Goal: Information Seeking & Learning: Learn about a topic

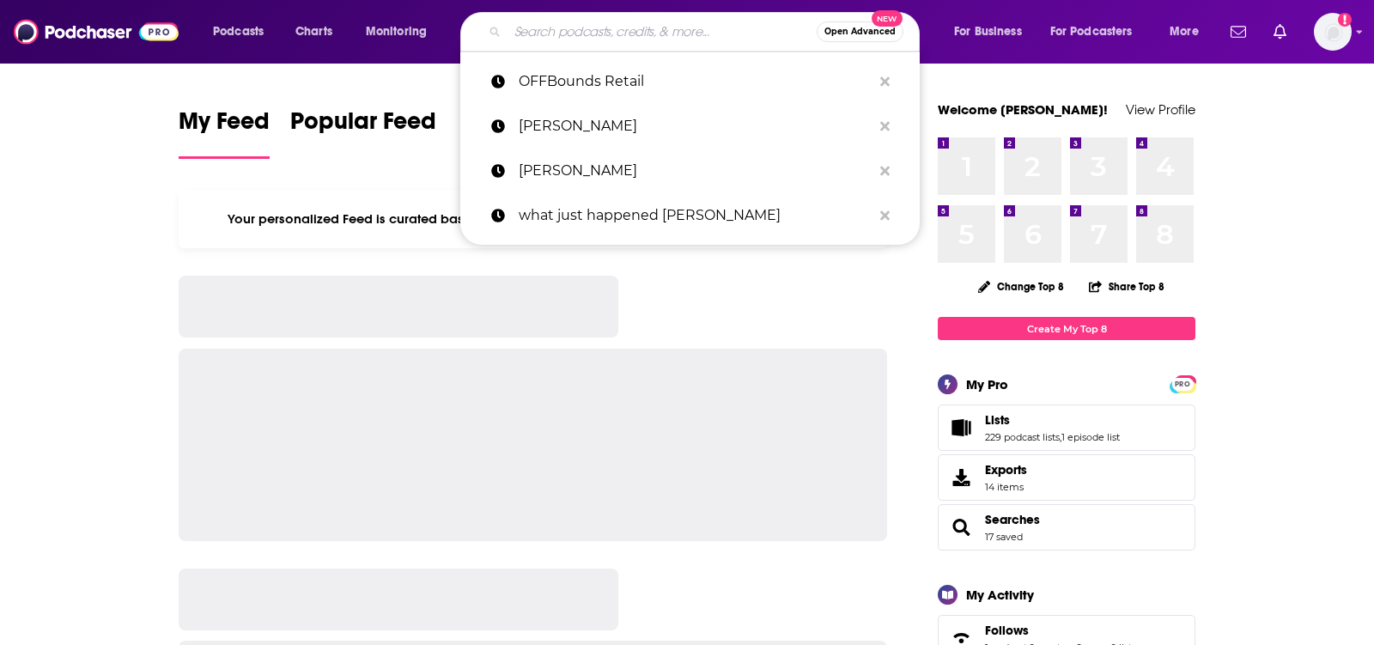
click at [538, 44] on input "Search podcasts, credits, & more..." at bounding box center [662, 31] width 309 height 27
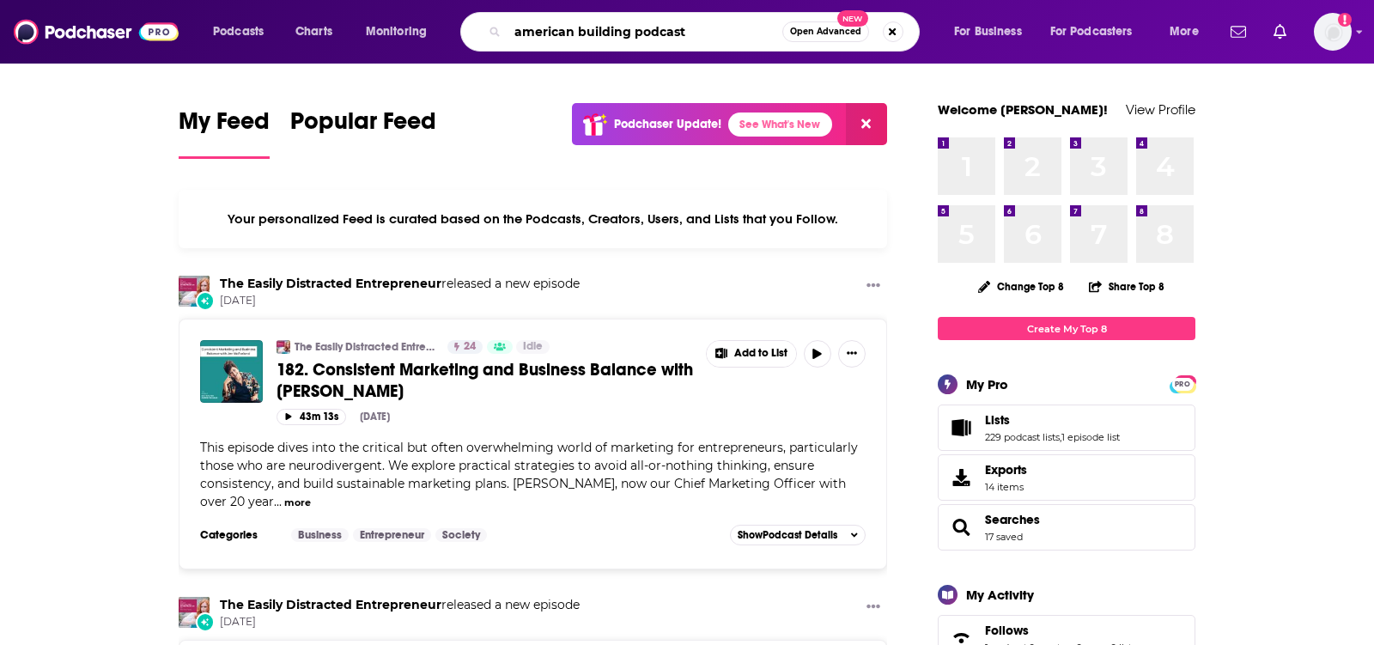
type input "american building podcast"
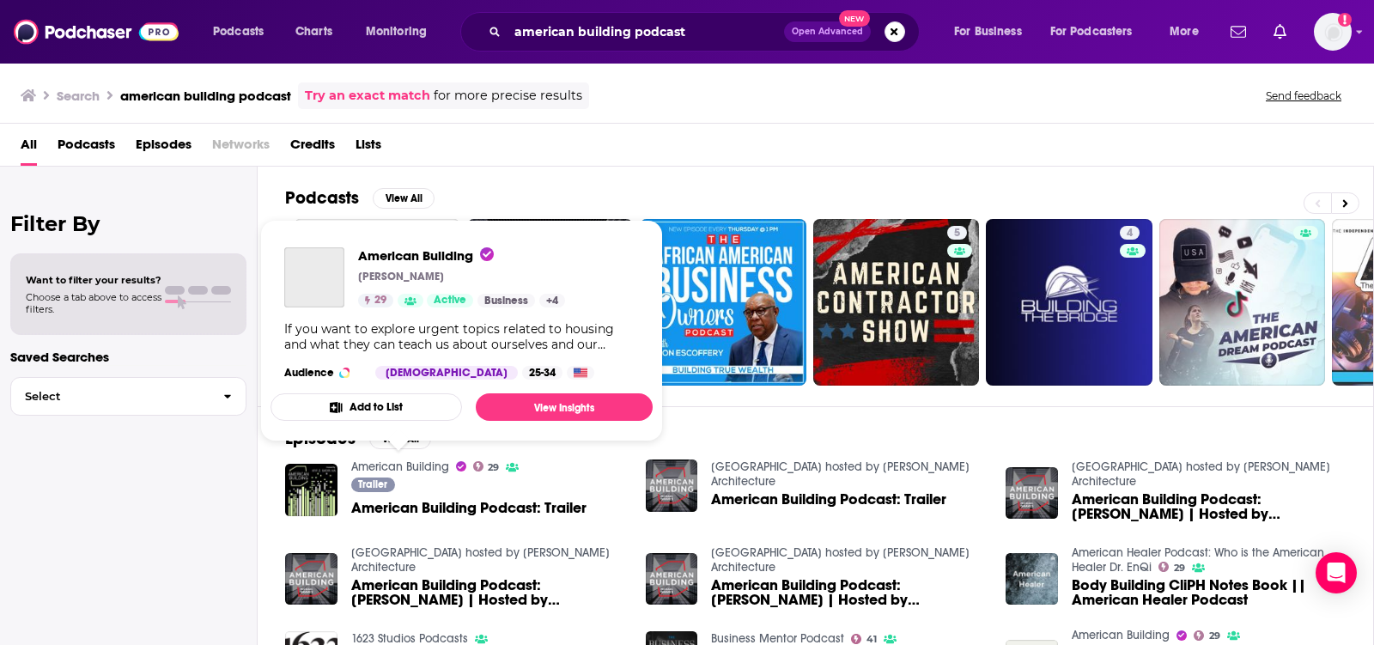
click at [426, 459] on link "American Building" at bounding box center [400, 466] width 98 height 15
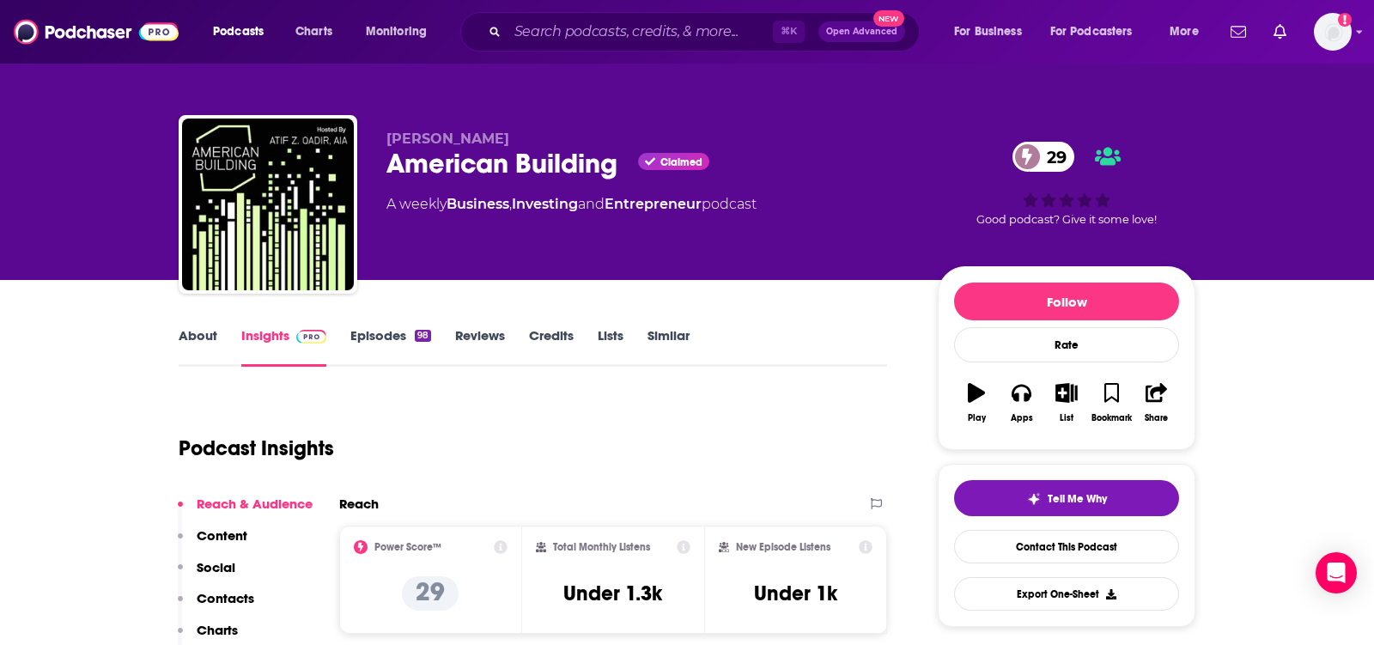
click at [216, 344] on link "About" at bounding box center [198, 347] width 39 height 40
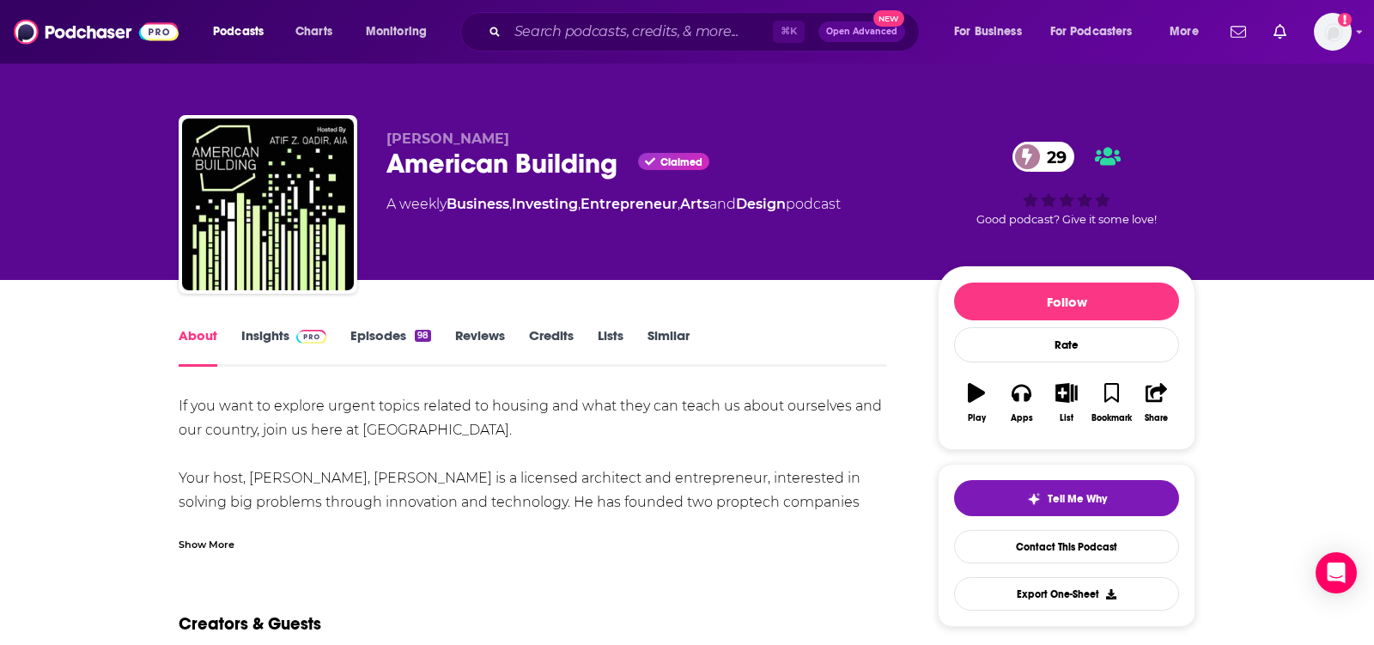
scroll to position [1, 0]
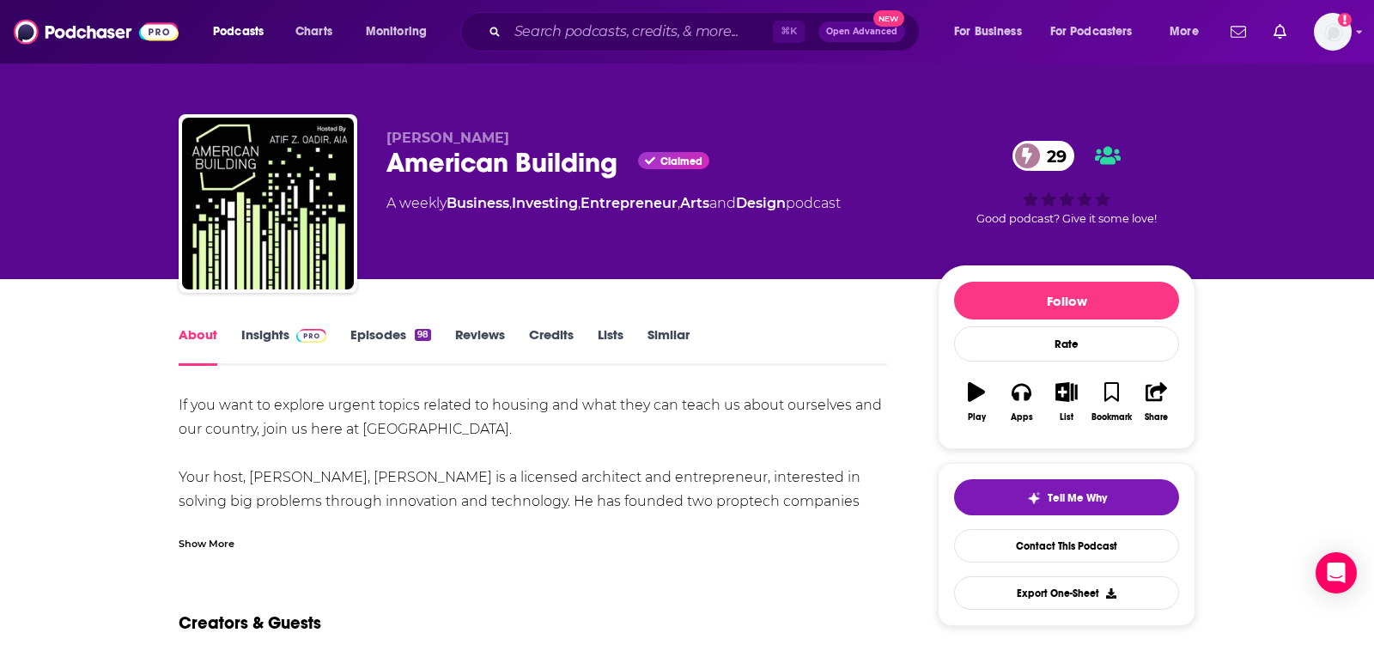
click at [183, 546] on div "Show More" at bounding box center [207, 542] width 56 height 16
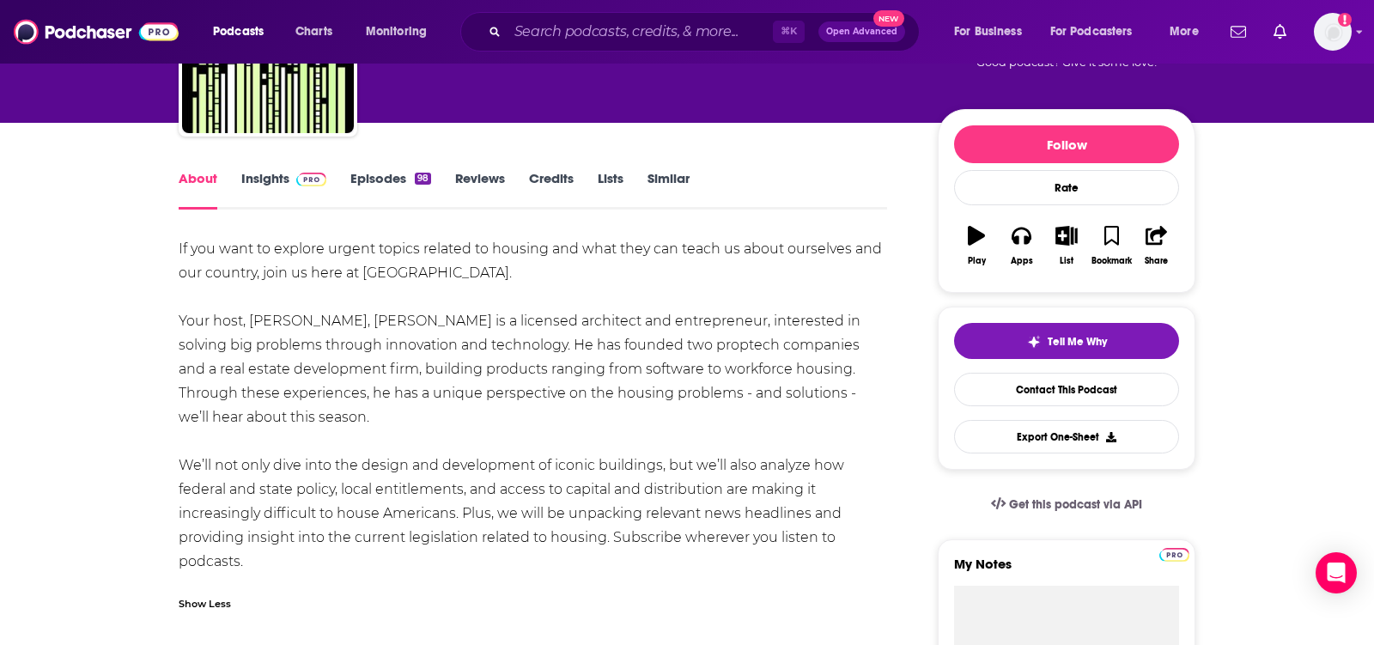
scroll to position [158, 0]
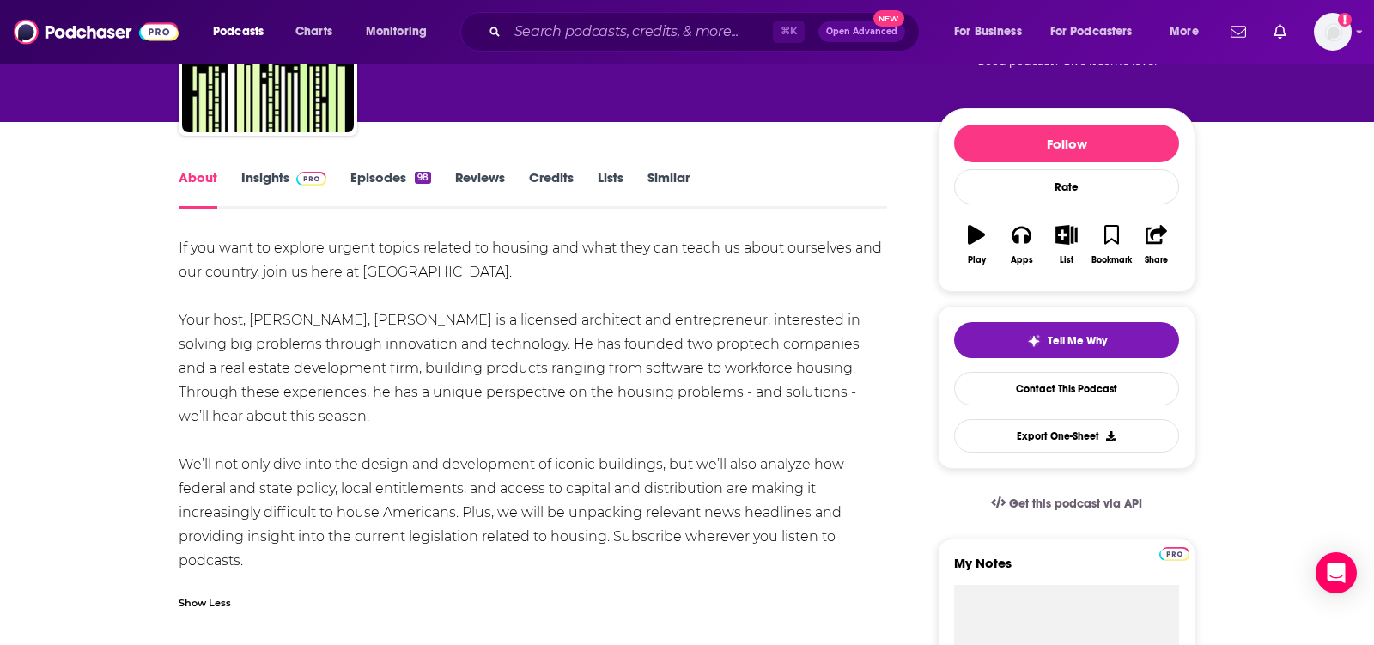
click at [283, 180] on link "Insights" at bounding box center [283, 189] width 85 height 40
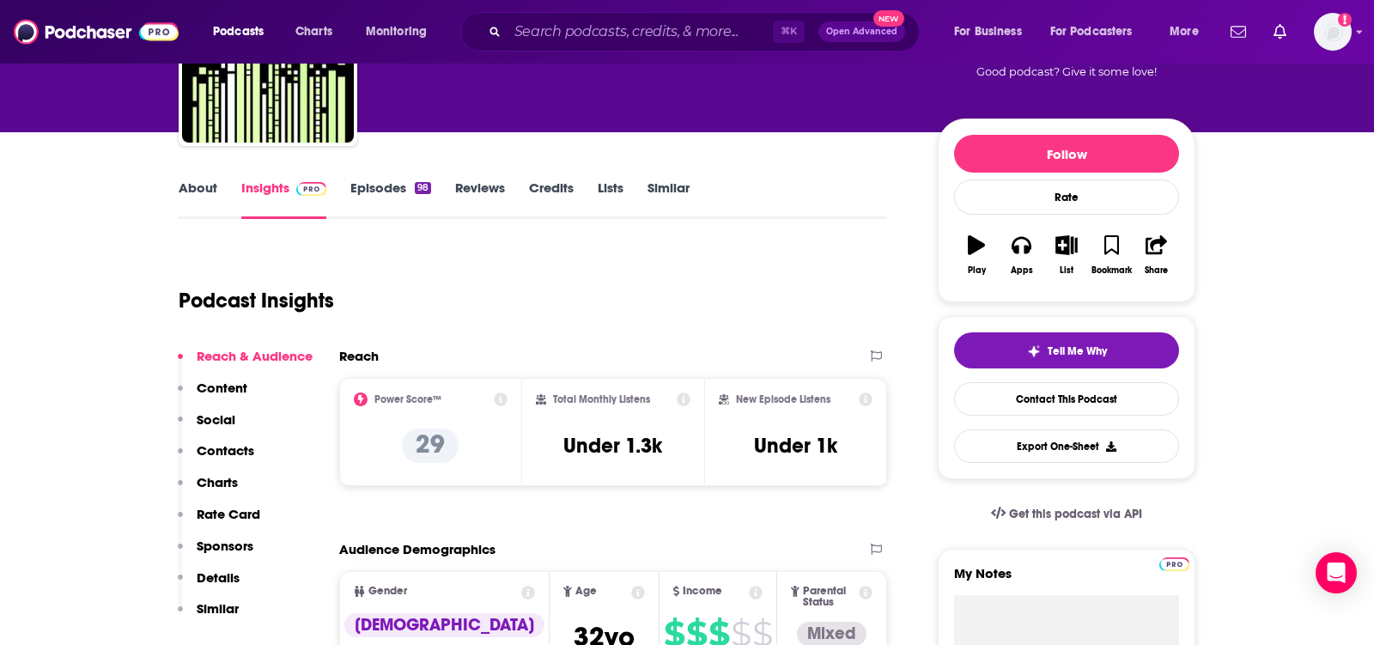
scroll to position [143, 0]
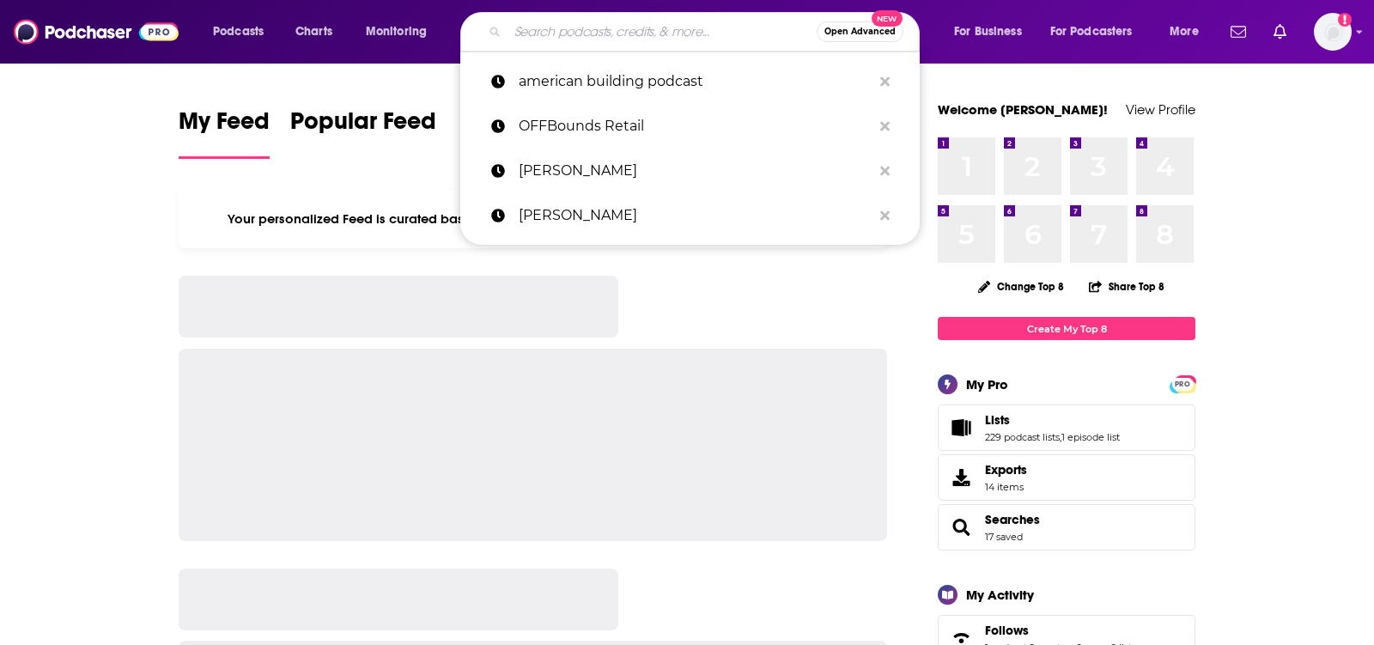
click at [688, 26] on input "Search podcasts, credits, & more..." at bounding box center [662, 31] width 309 height 27
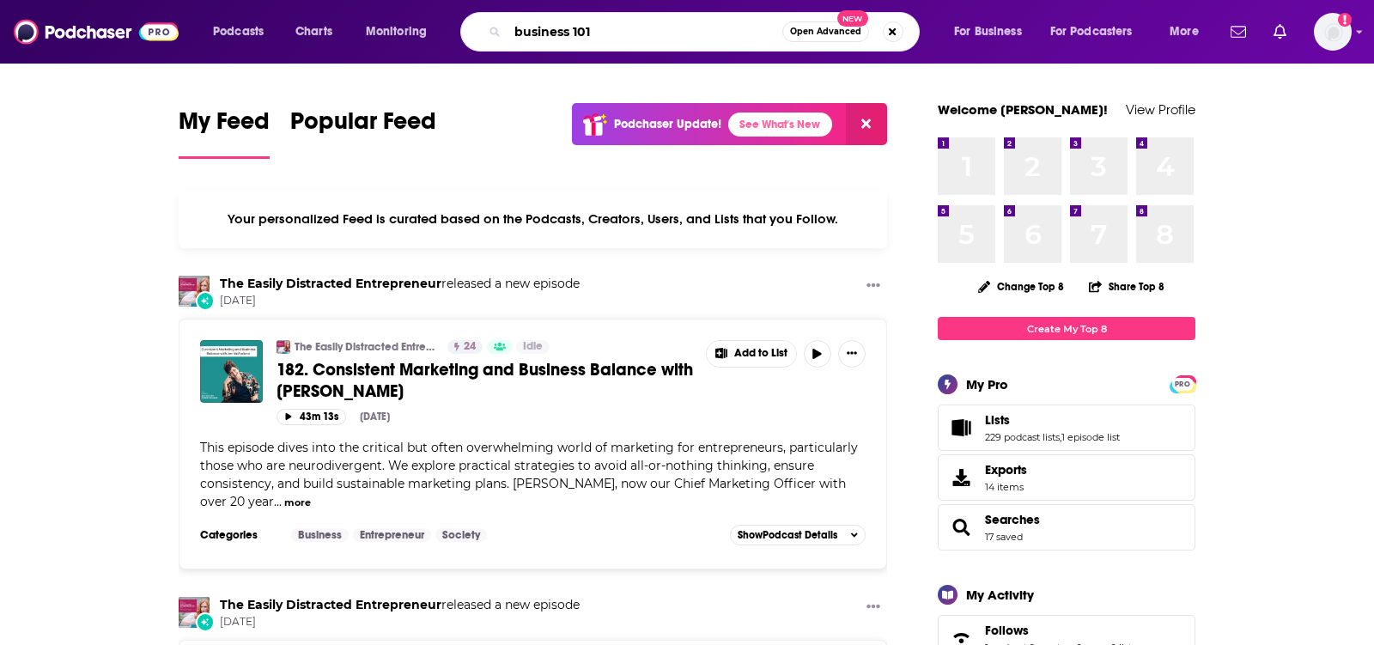
type input "business 101"
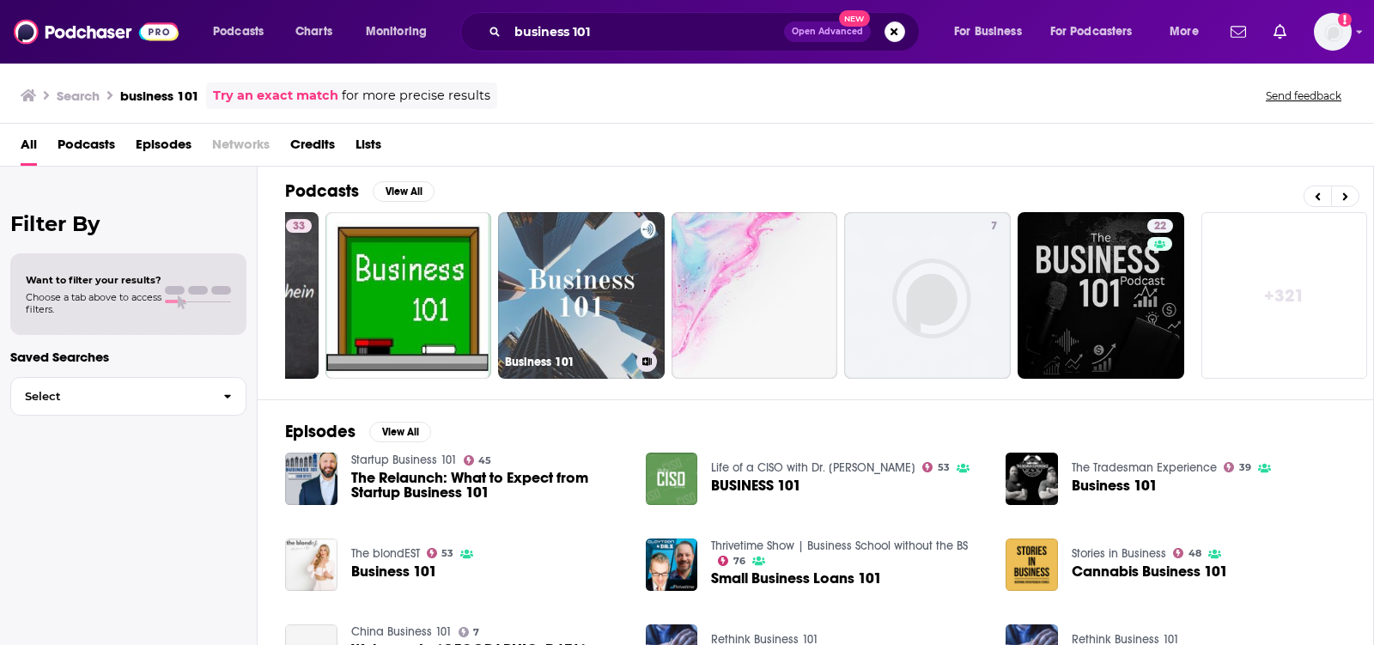
scroll to position [0, 484]
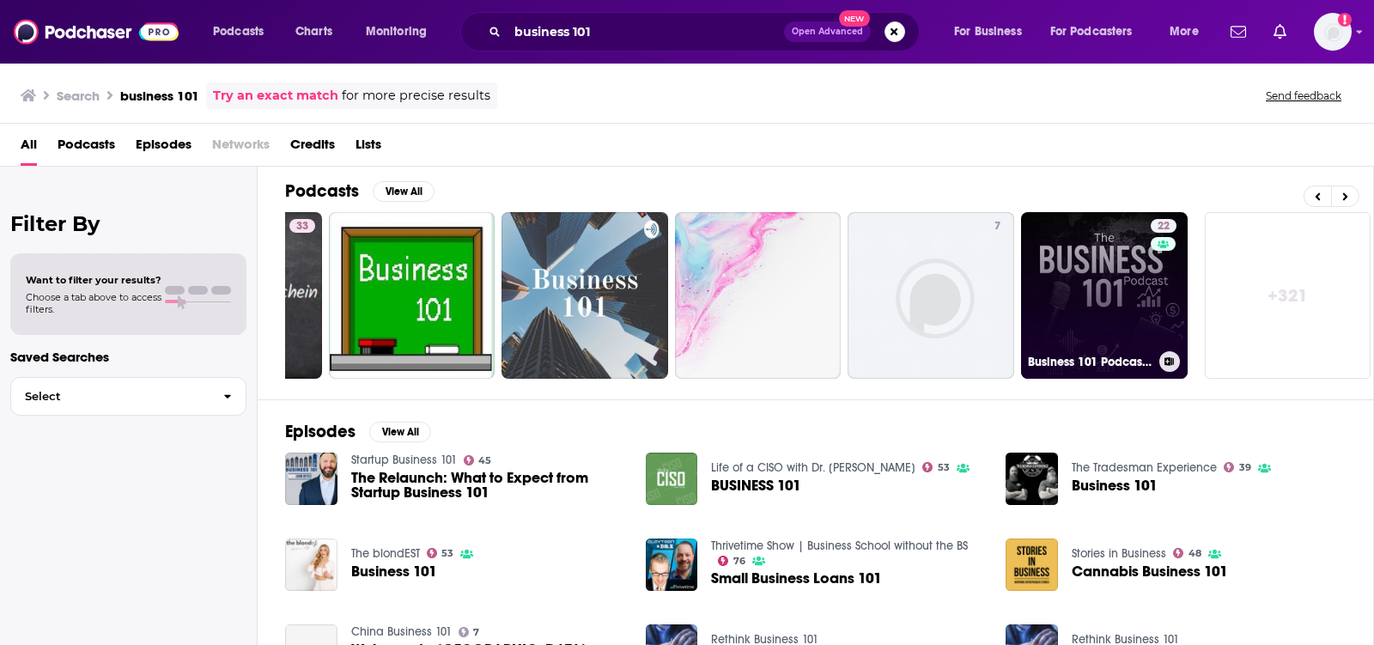
click at [1062, 229] on link "22 Business 101 Podcast | Finance and Growth Mastery" at bounding box center [1104, 295] width 167 height 167
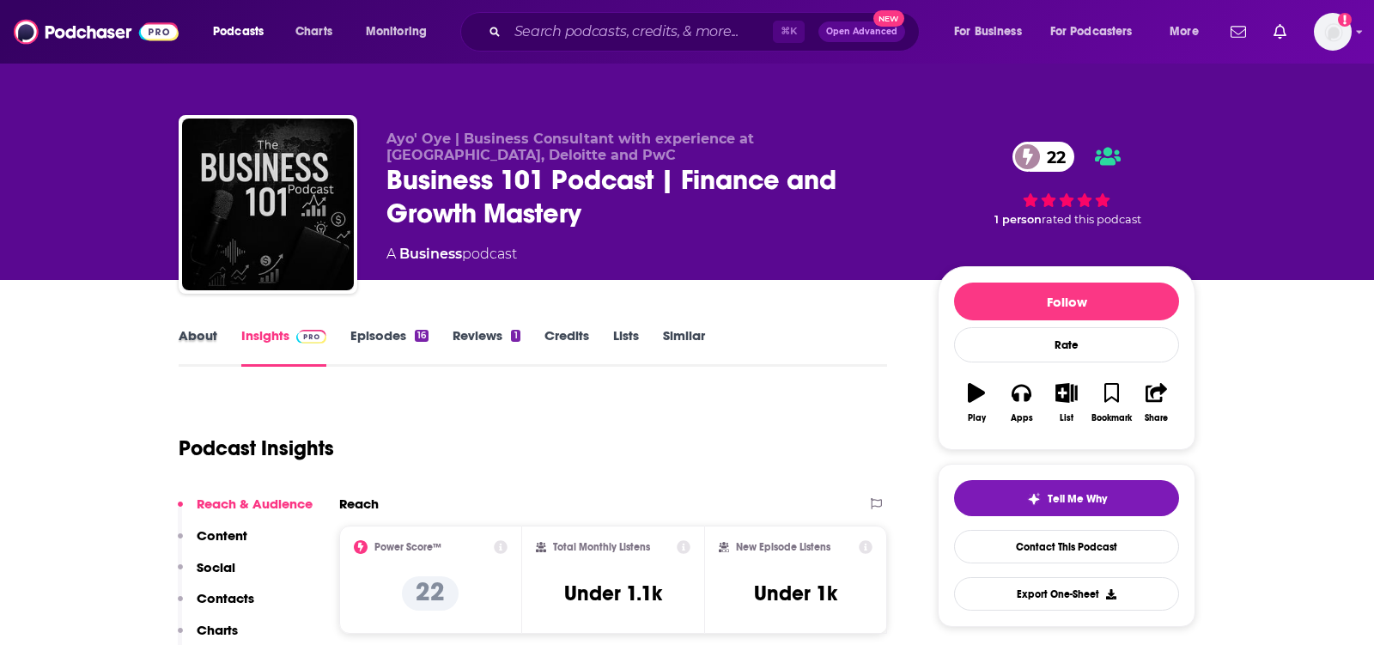
click at [216, 343] on div "About" at bounding box center [210, 347] width 63 height 40
click at [208, 340] on link "About" at bounding box center [198, 347] width 39 height 40
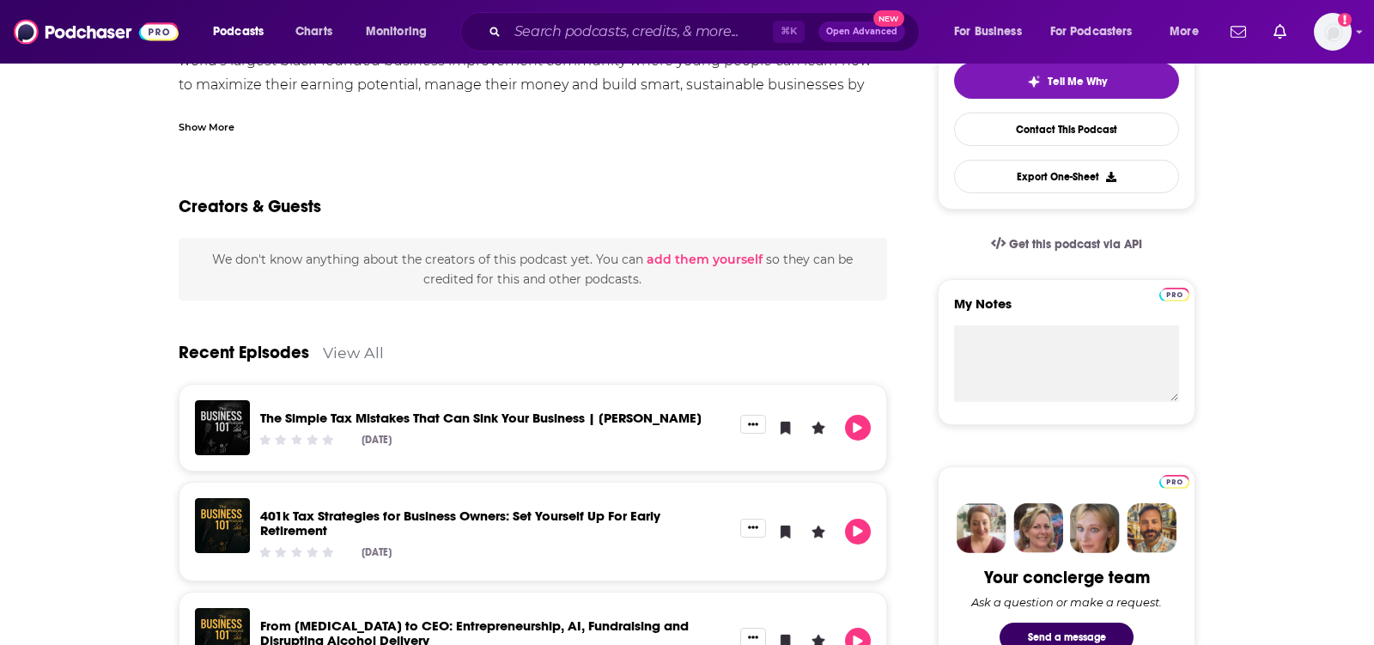
scroll to position [512, 0]
